Goal: Task Accomplishment & Management: Use online tool/utility

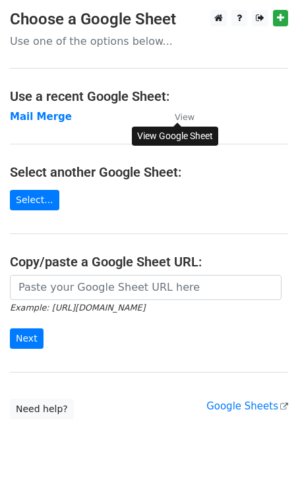
click at [178, 114] on small "View" at bounding box center [185, 117] width 20 height 10
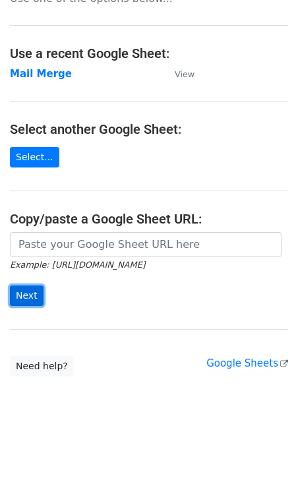
click at [32, 296] on input "Next" at bounding box center [27, 296] width 34 height 20
click at [46, 78] on strong "Mail Merge" at bounding box center [41, 74] width 62 height 12
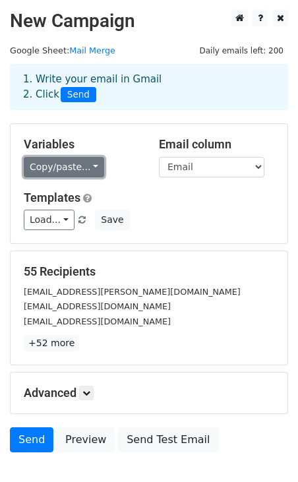
click at [93, 163] on link "Copy/paste..." at bounding box center [64, 167] width 80 height 20
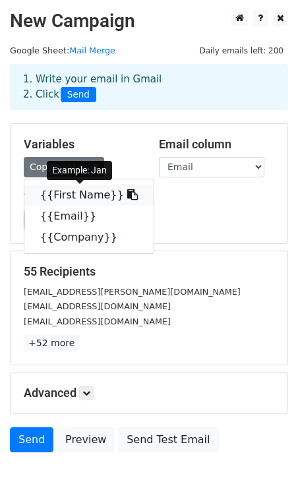
click at [81, 197] on link "{{First Name}}" at bounding box center [88, 195] width 129 height 21
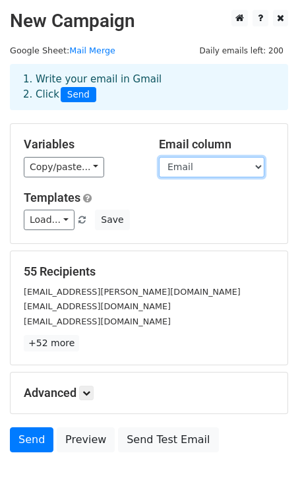
click at [222, 166] on select "First Name Email Company" at bounding box center [212, 167] width 106 height 20
click at [159, 157] on select "First Name Email Company" at bounding box center [212, 167] width 106 height 20
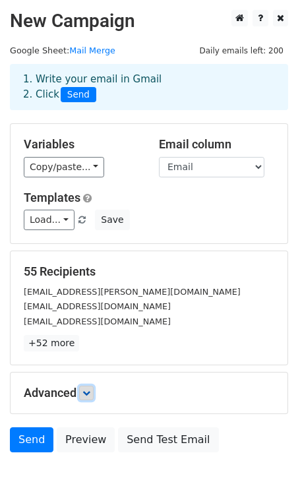
click at [90, 389] on icon at bounding box center [86, 393] width 8 height 8
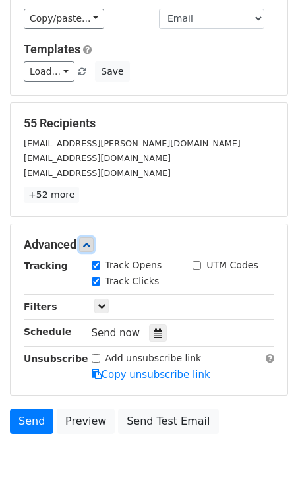
scroll to position [150, 0]
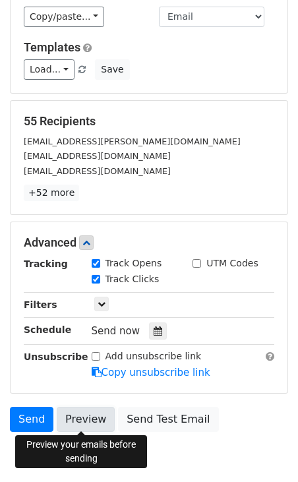
click at [73, 421] on link "Preview" at bounding box center [86, 419] width 58 height 25
